Goal: Task Accomplishment & Management: Complete application form

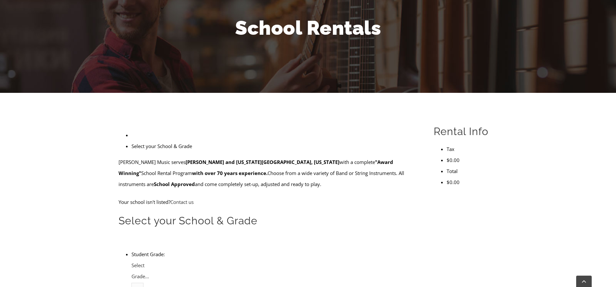
scroll to position [83, 0]
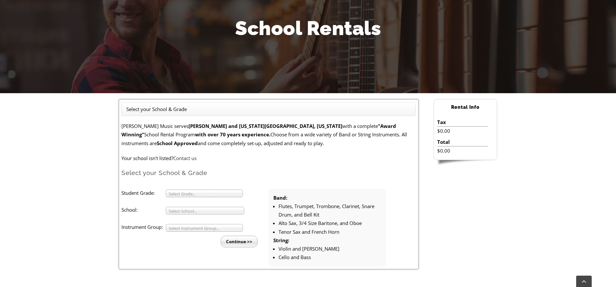
click at [210, 194] on span "Select Grade..." at bounding box center [201, 194] width 65 height 8
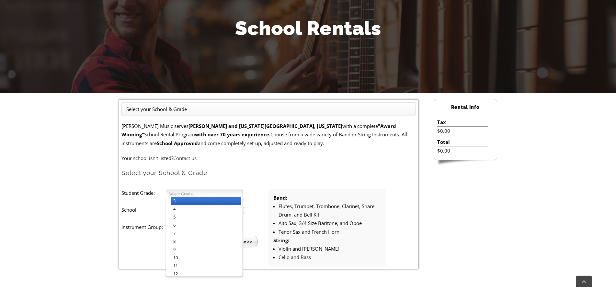
click at [202, 200] on li "3" at bounding box center [206, 200] width 70 height 8
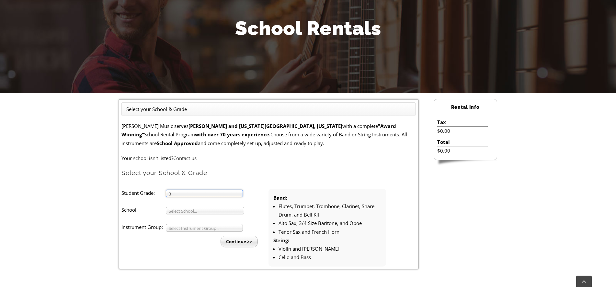
click at [189, 214] on li "Student Grade: 3 4 5 6 7 8 9 10 11 12 3 3 4 5 6 7 8 9 10 11 12 School: Arcola M…" at bounding box center [195, 217] width 147 height 59
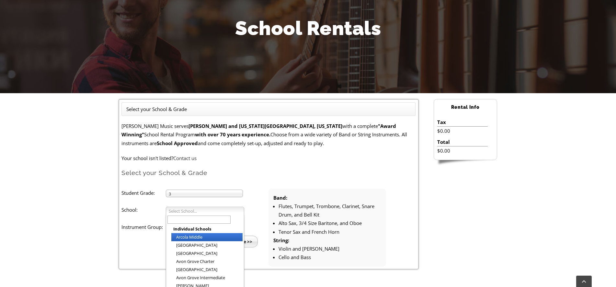
click at [189, 210] on span "Select School..." at bounding box center [202, 211] width 67 height 8
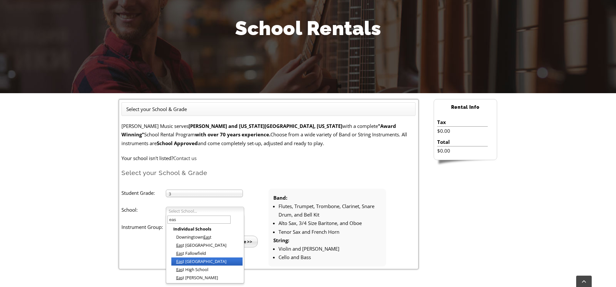
type input "eas"
click at [187, 260] on li "Eas t Goshen Elementary" at bounding box center [206, 261] width 71 height 8
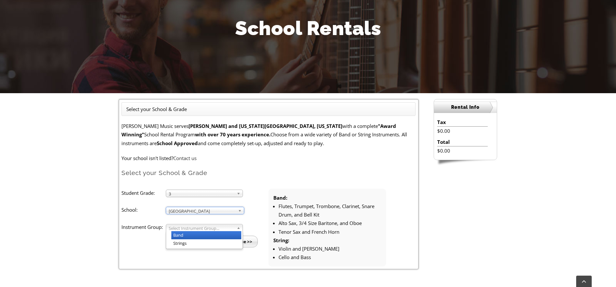
click at [199, 228] on span "Select Instrument Group..." at bounding box center [201, 228] width 65 height 8
click at [184, 240] on li "Strings" at bounding box center [206, 243] width 70 height 8
click at [232, 240] on input "Continue >>" at bounding box center [239, 241] width 37 height 12
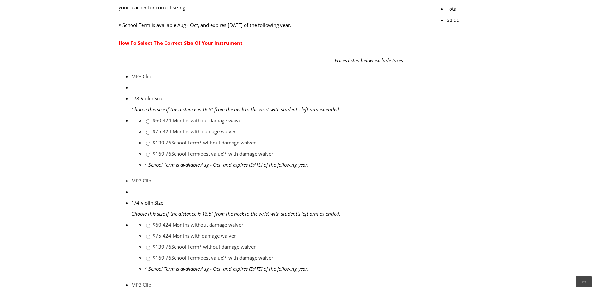
scroll to position [284, 0]
